Goal: Find specific page/section: Find specific page/section

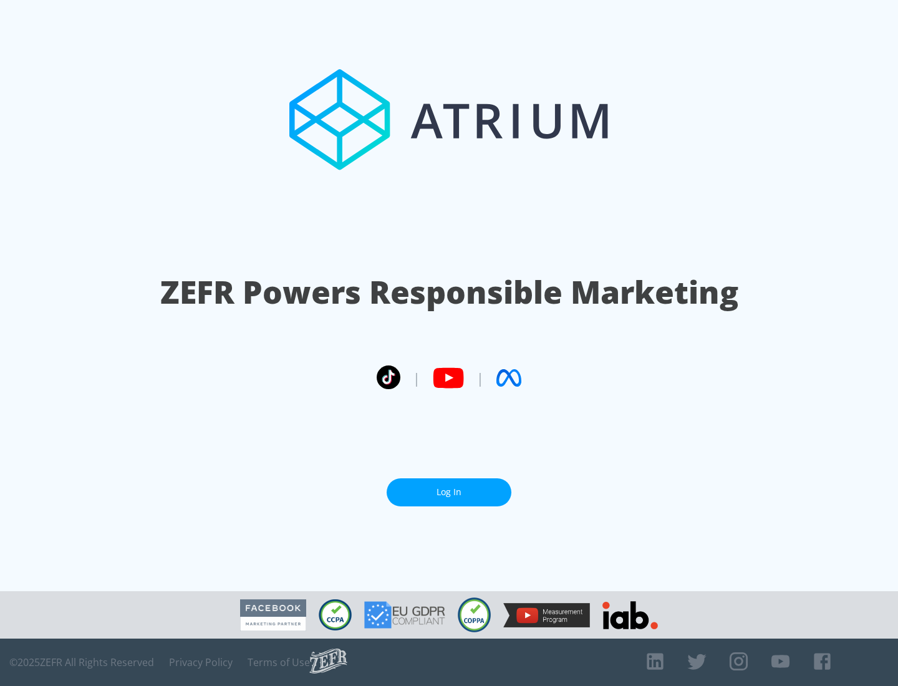
click at [449, 492] on link "Log In" at bounding box center [449, 492] width 125 height 28
